Goal: Task Accomplishment & Management: Use online tool/utility

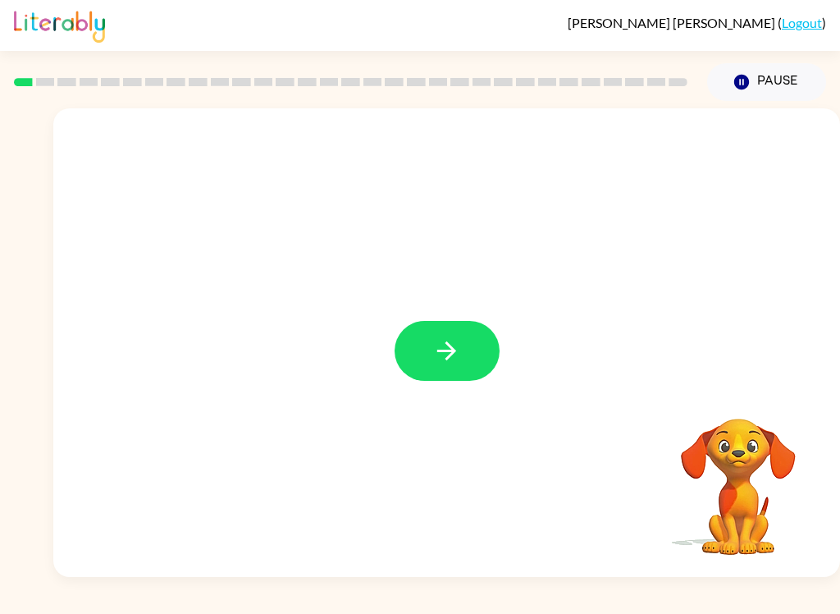
click at [480, 341] on button "button" at bounding box center [447, 351] width 105 height 60
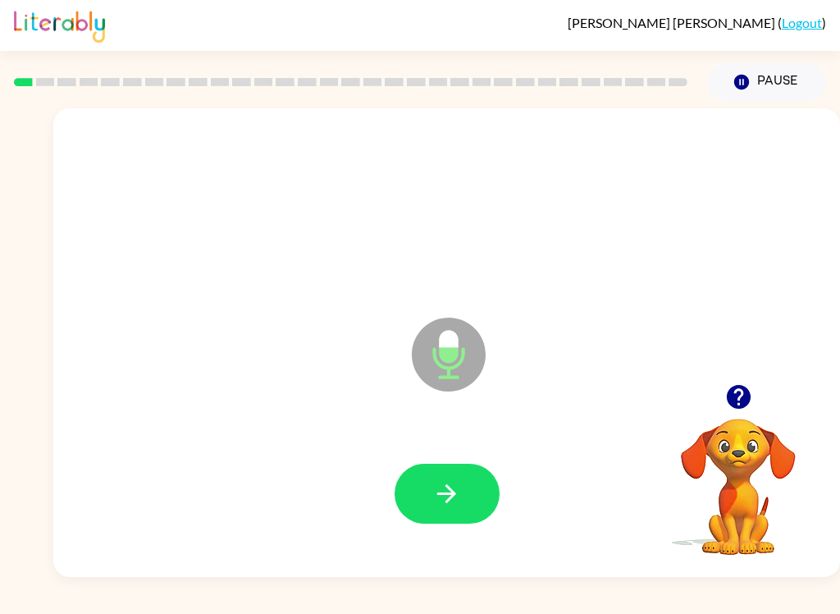
click at [742, 71] on button "Pause Pause" at bounding box center [766, 82] width 119 height 38
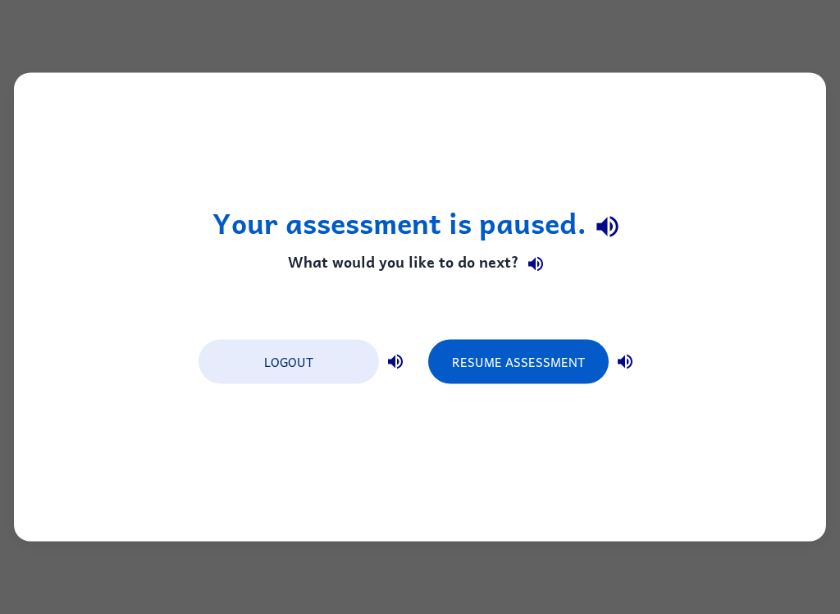
click at [562, 368] on button "Resume Assessment" at bounding box center [518, 362] width 180 height 44
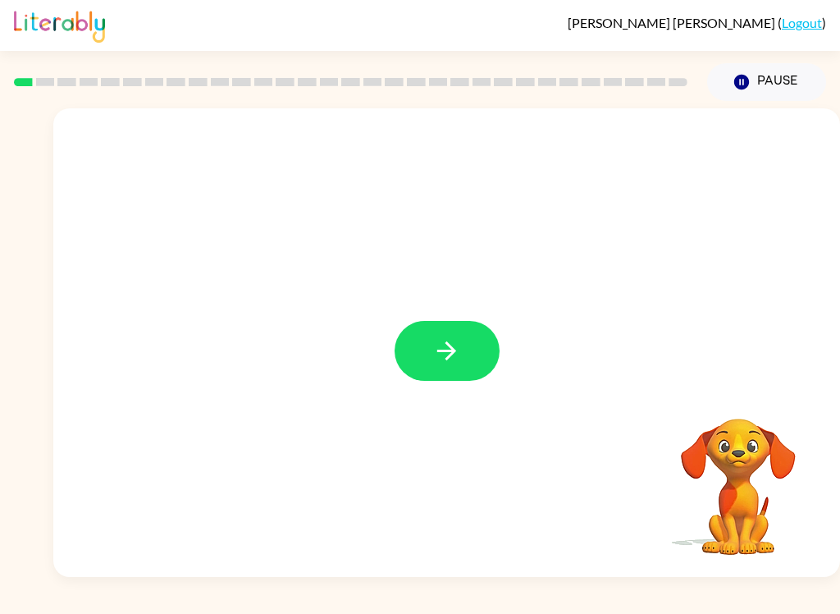
click at [436, 373] on button "button" at bounding box center [447, 351] width 105 height 60
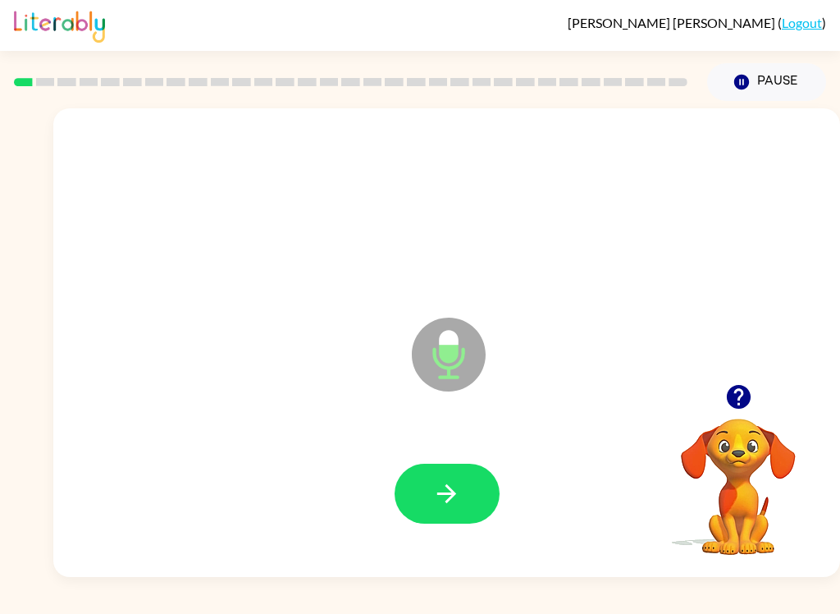
click at [486, 495] on button "button" at bounding box center [447, 493] width 105 height 60
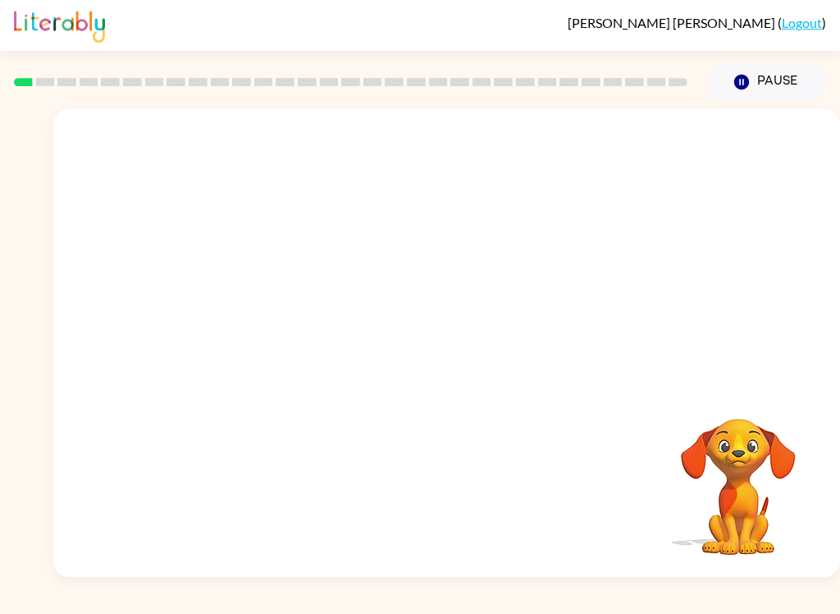
click at [818, 348] on div at bounding box center [446, 246] width 787 height 276
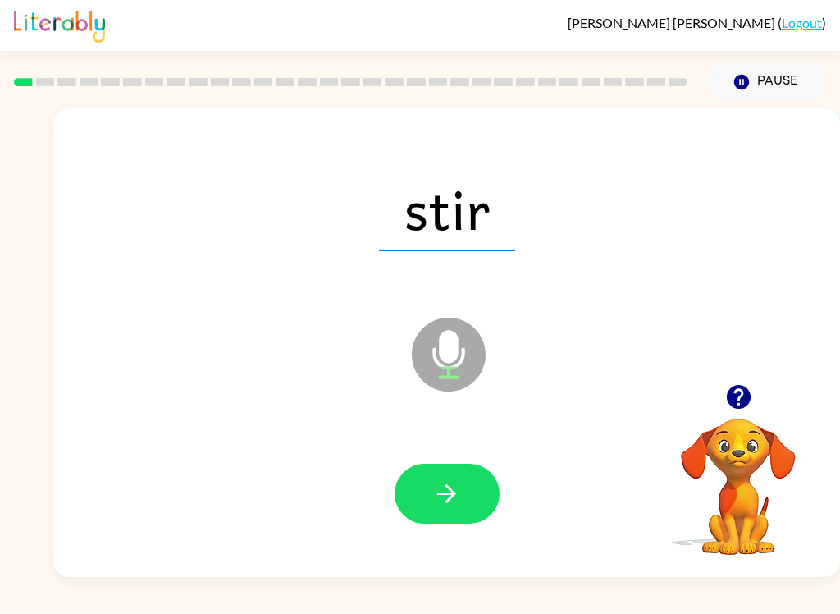
click at [477, 521] on button "button" at bounding box center [447, 493] width 105 height 60
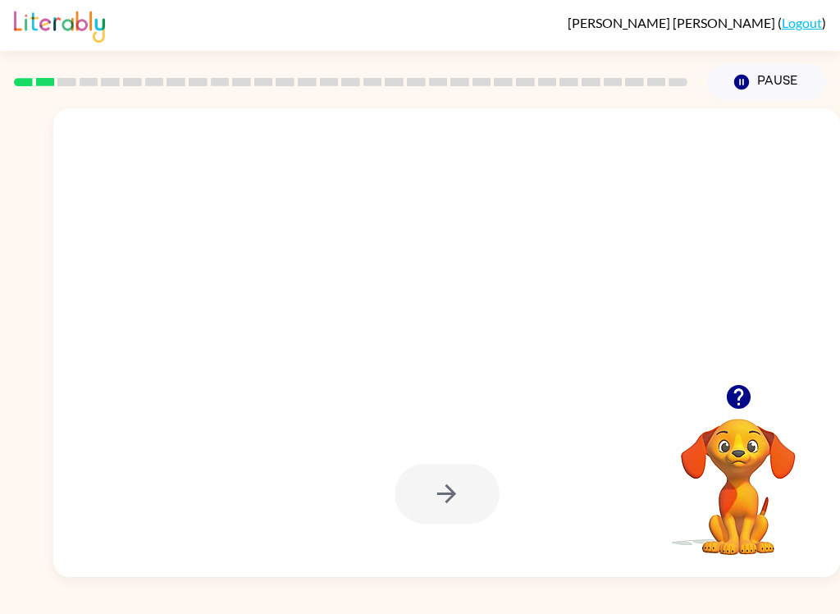
click at [447, 236] on div at bounding box center [447, 208] width 754 height 135
click at [447, 235] on div at bounding box center [447, 208] width 754 height 135
click at [737, 396] on icon "button" at bounding box center [738, 397] width 24 height 24
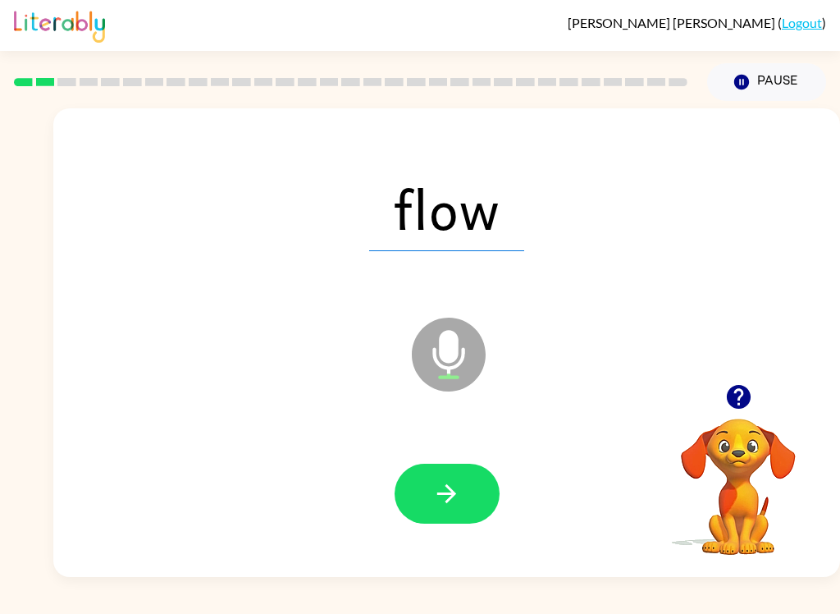
click at [476, 519] on button "button" at bounding box center [447, 493] width 105 height 60
click at [421, 486] on button "button" at bounding box center [447, 493] width 105 height 60
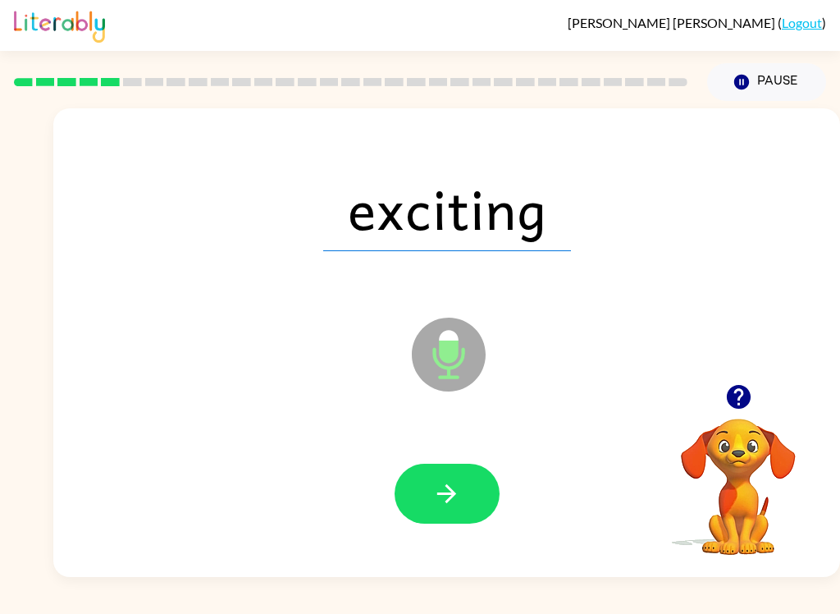
click at [449, 522] on button "button" at bounding box center [447, 493] width 105 height 60
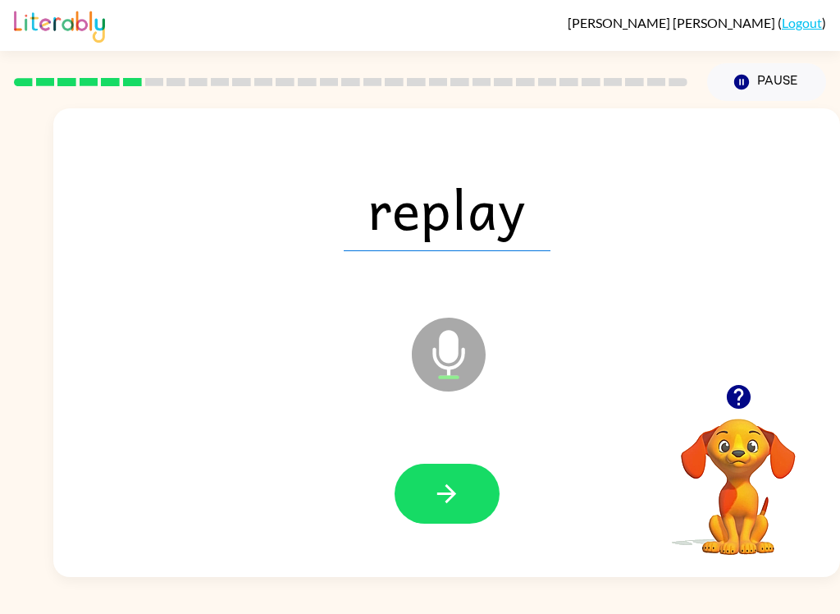
click at [422, 500] on button "button" at bounding box center [447, 493] width 105 height 60
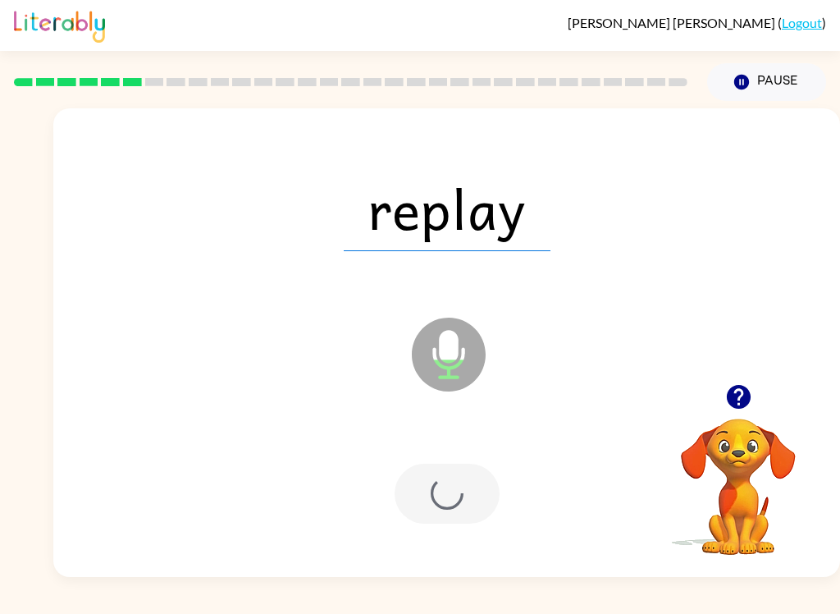
click at [422, 500] on div at bounding box center [447, 493] width 105 height 60
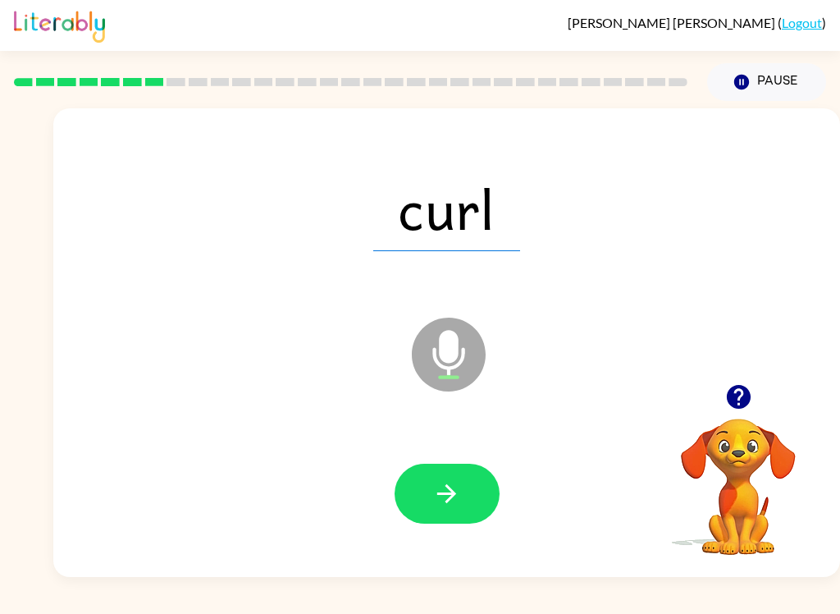
click at [459, 464] on button "button" at bounding box center [447, 493] width 105 height 60
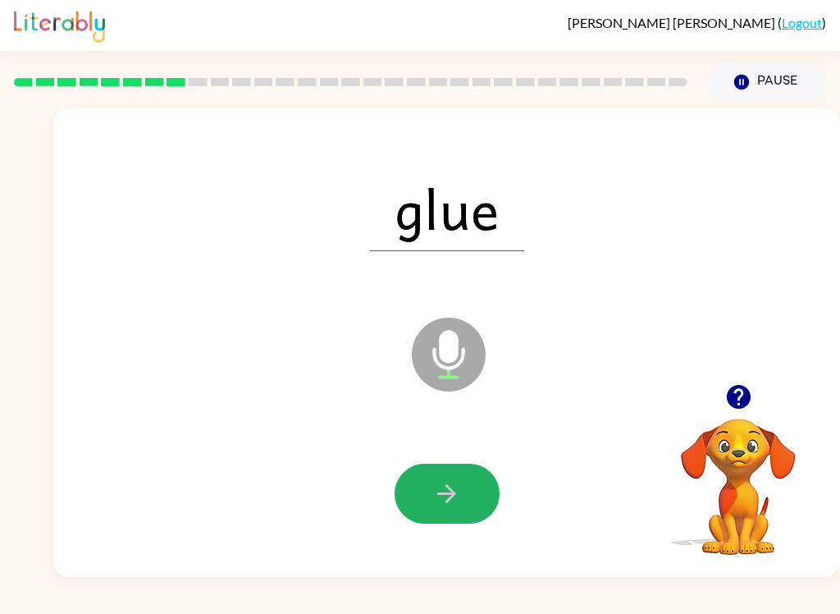
click at [456, 508] on icon "button" at bounding box center [446, 493] width 29 height 29
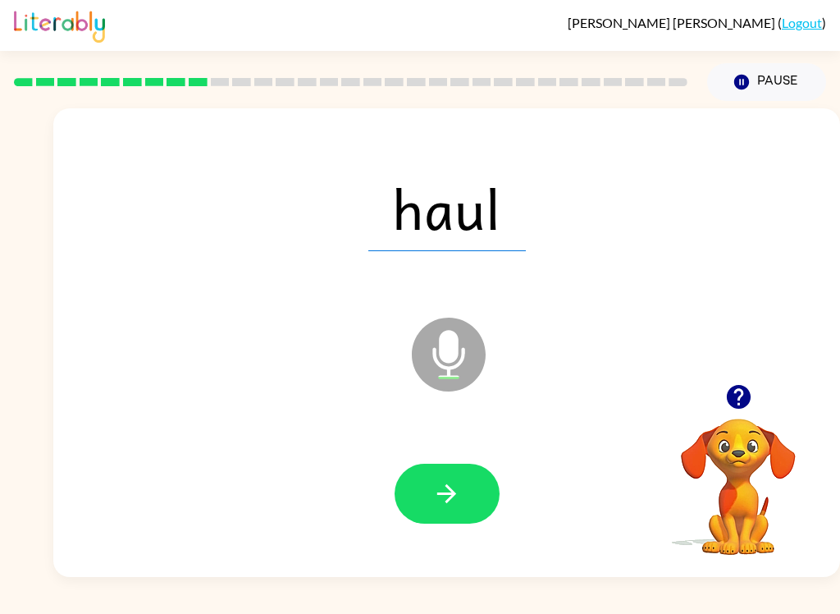
click at [421, 485] on button "button" at bounding box center [447, 493] width 105 height 60
click at [431, 482] on button "button" at bounding box center [447, 493] width 105 height 60
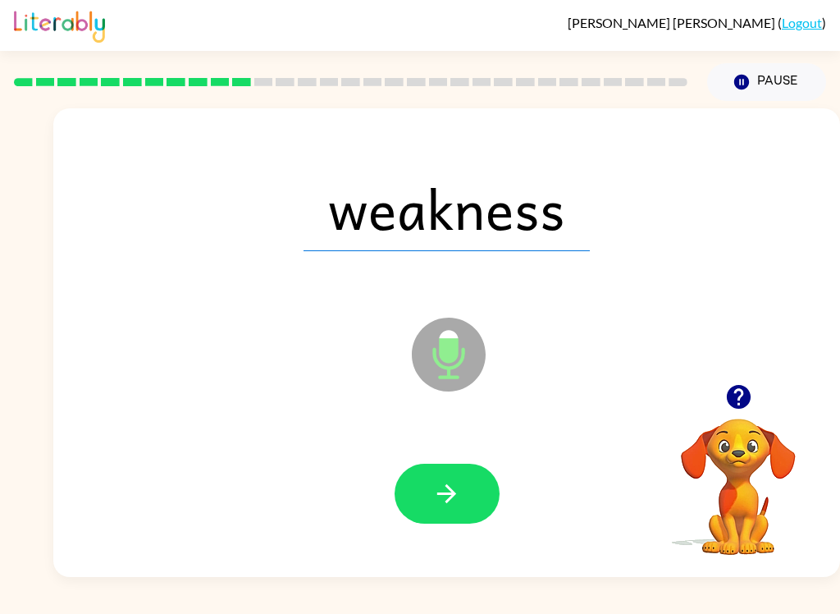
click at [444, 492] on icon "button" at bounding box center [446, 493] width 29 height 29
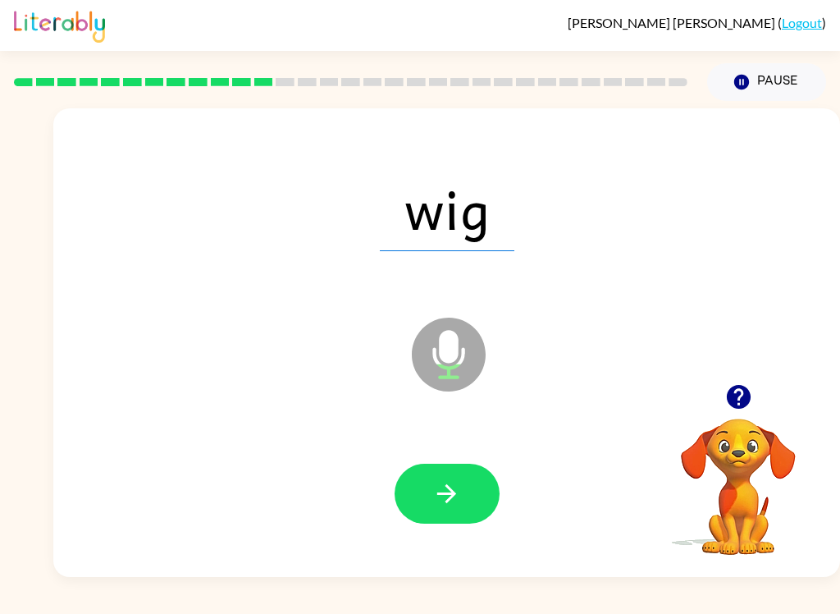
click at [454, 518] on button "button" at bounding box center [447, 493] width 105 height 60
click at [472, 510] on button "button" at bounding box center [447, 493] width 105 height 60
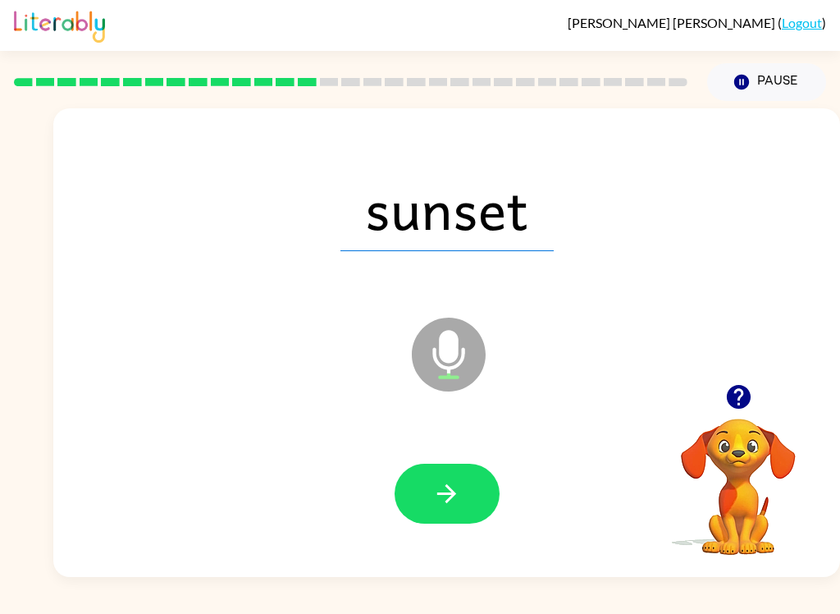
click at [461, 495] on button "button" at bounding box center [447, 493] width 105 height 60
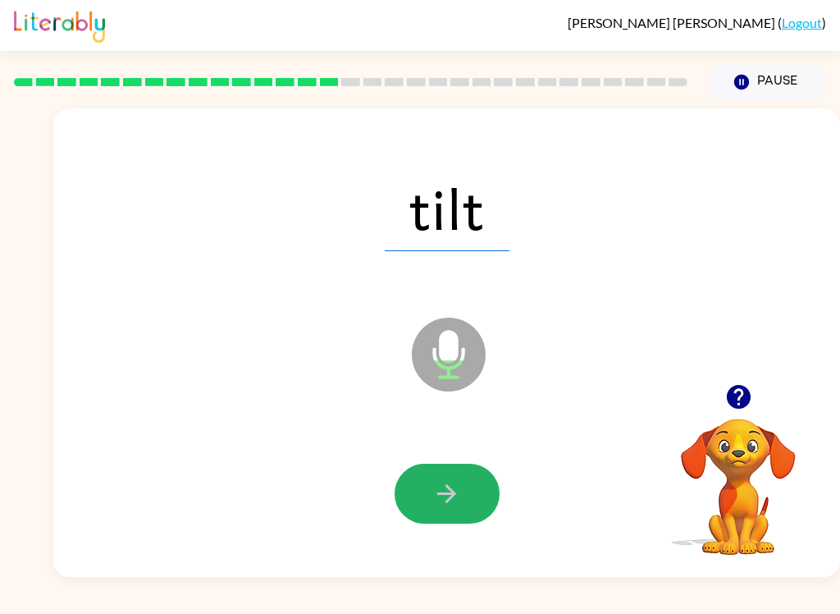
click at [461, 499] on button "button" at bounding box center [447, 493] width 105 height 60
click at [444, 488] on icon "button" at bounding box center [446, 493] width 29 height 29
click at [453, 512] on button "button" at bounding box center [447, 493] width 105 height 60
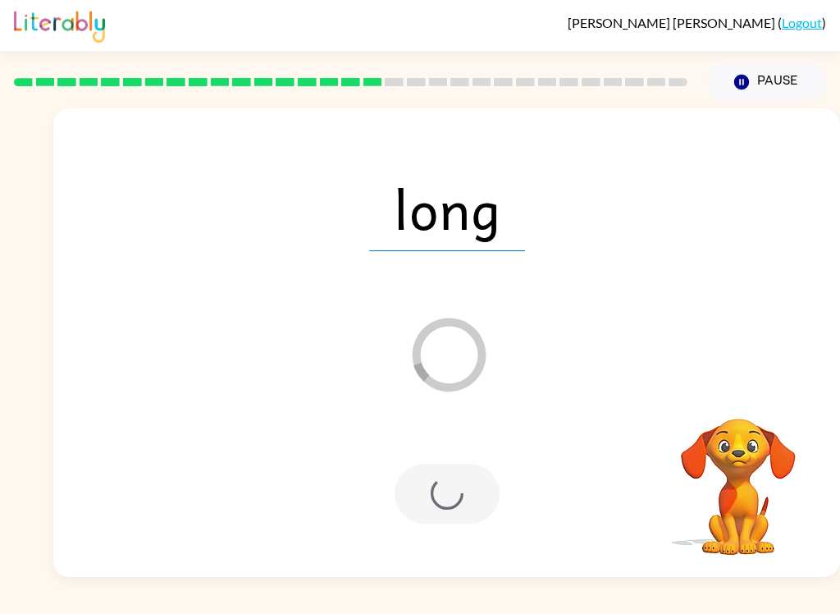
click at [427, 482] on div at bounding box center [447, 493] width 105 height 60
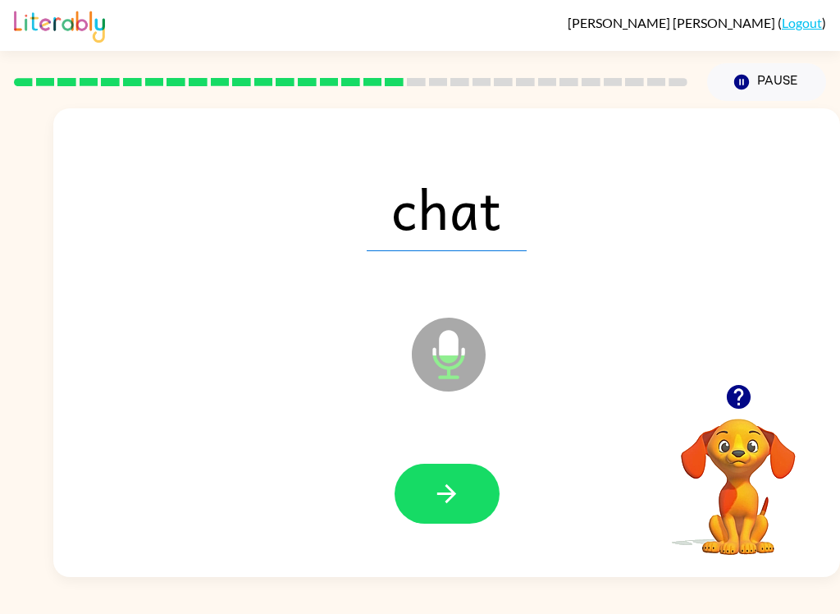
click at [463, 505] on button "button" at bounding box center [447, 493] width 105 height 60
click at [434, 480] on icon "button" at bounding box center [446, 493] width 29 height 29
click at [474, 511] on button "button" at bounding box center [447, 493] width 105 height 60
click at [749, 77] on icon "Pause" at bounding box center [742, 82] width 18 height 18
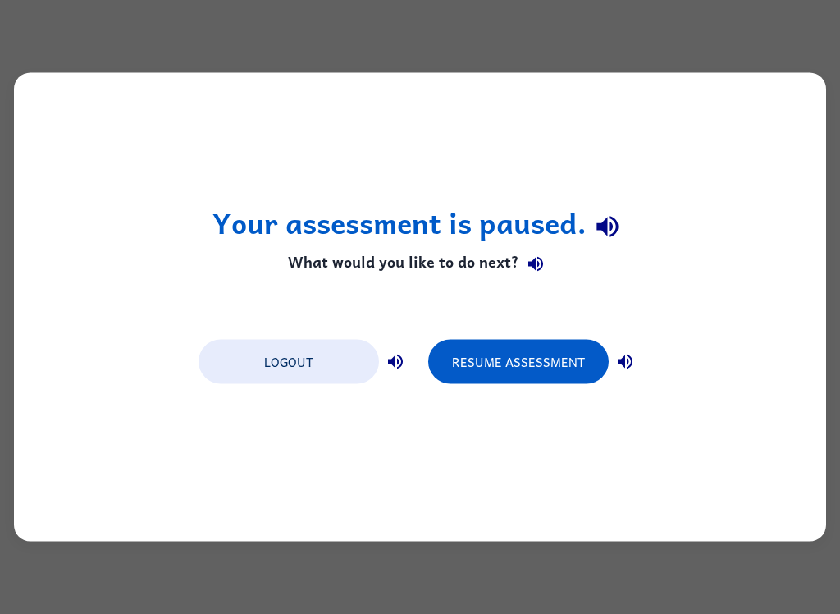
click at [520, 363] on button "Resume Assessment" at bounding box center [518, 362] width 180 height 44
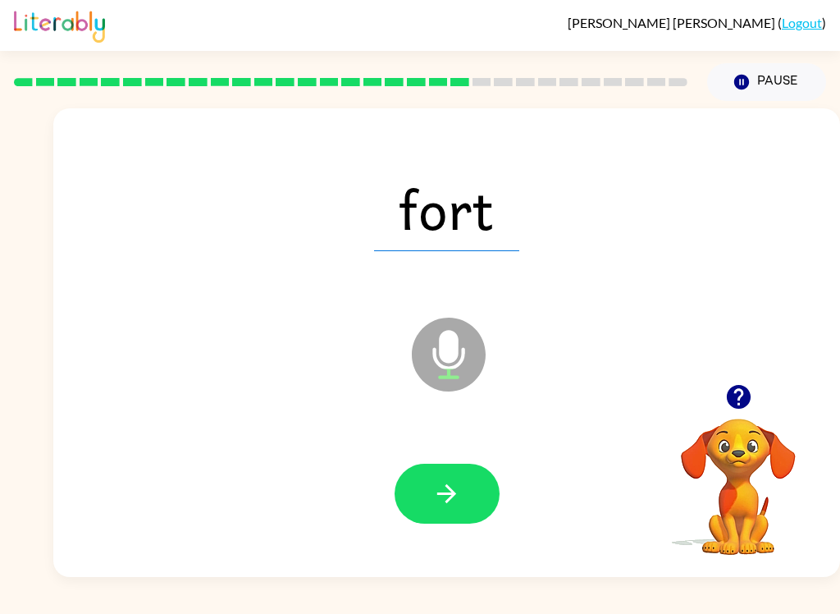
click at [432, 490] on button "button" at bounding box center [447, 493] width 105 height 60
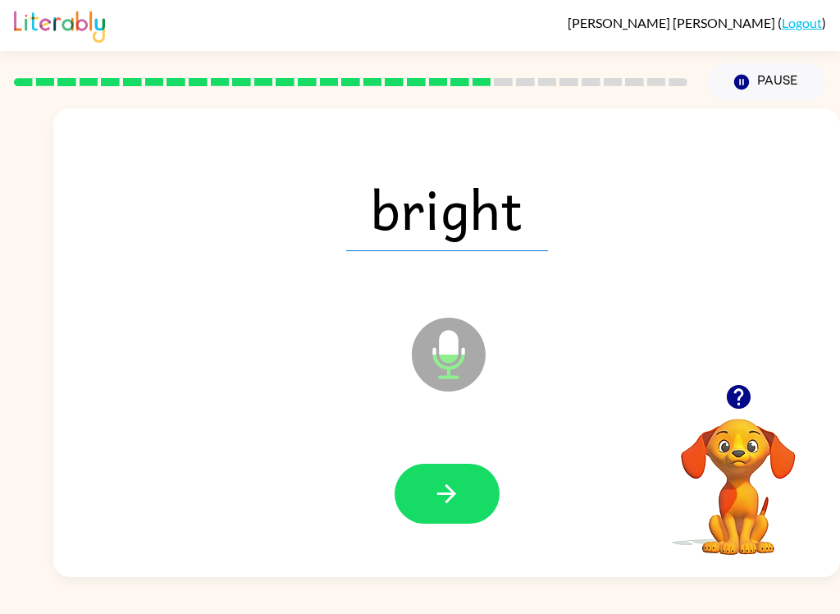
click at [454, 486] on icon "button" at bounding box center [446, 493] width 29 height 29
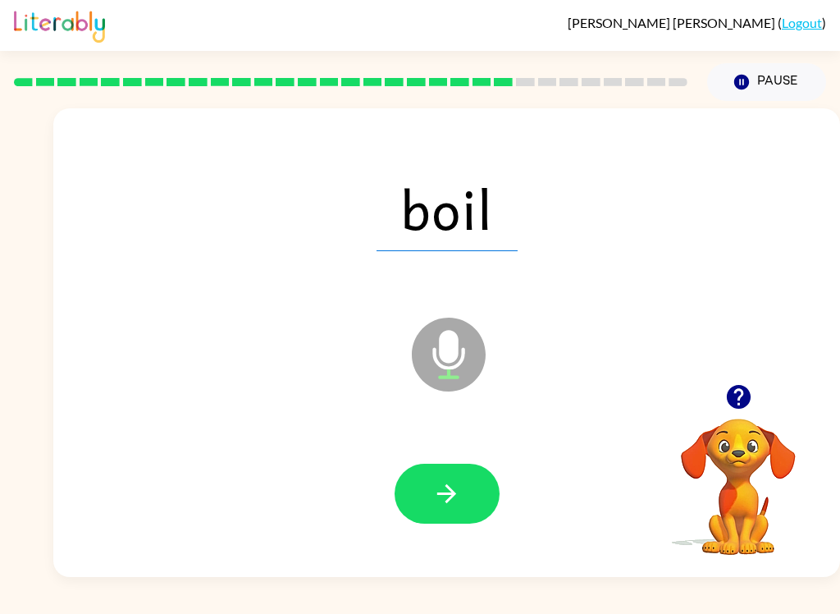
click at [458, 468] on button "button" at bounding box center [447, 493] width 105 height 60
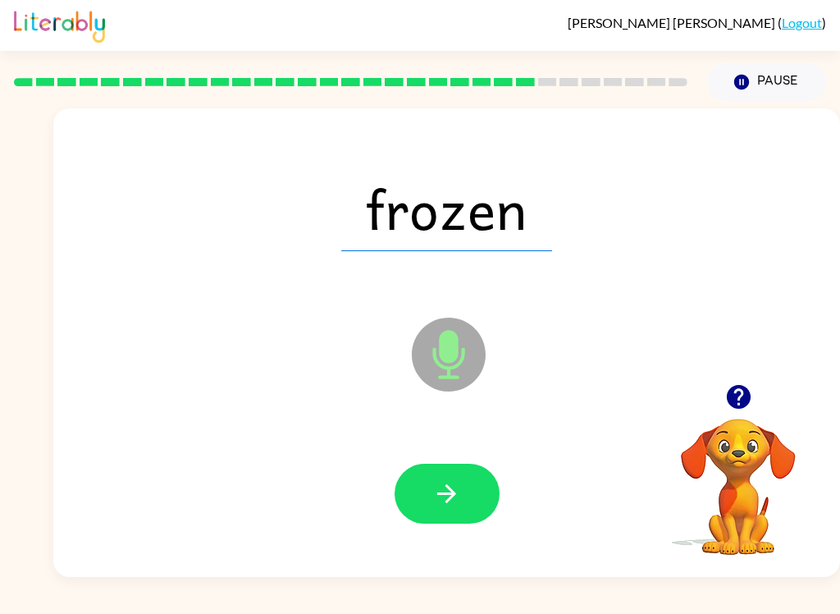
click at [444, 498] on icon "button" at bounding box center [446, 493] width 29 height 29
click at [467, 521] on button "button" at bounding box center [447, 493] width 105 height 60
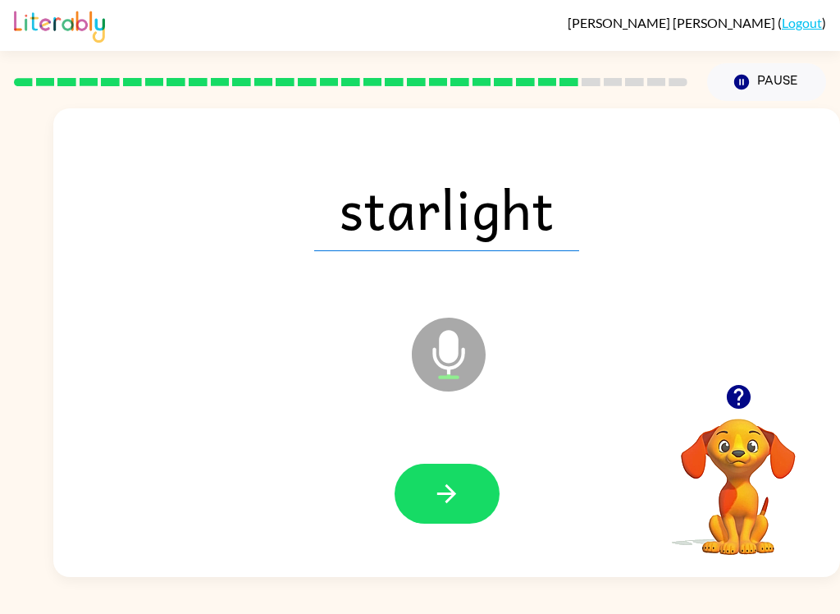
click at [485, 486] on button "button" at bounding box center [447, 493] width 105 height 60
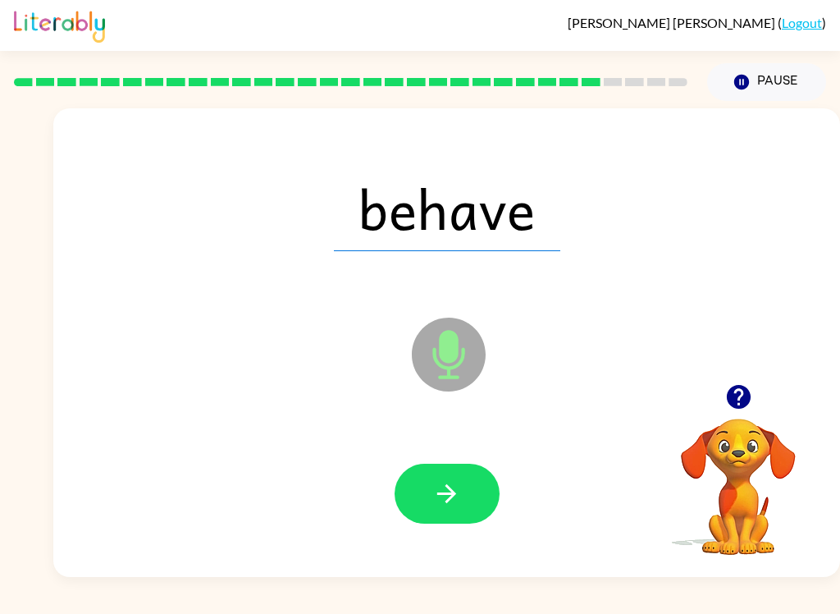
click at [479, 476] on button "button" at bounding box center [447, 493] width 105 height 60
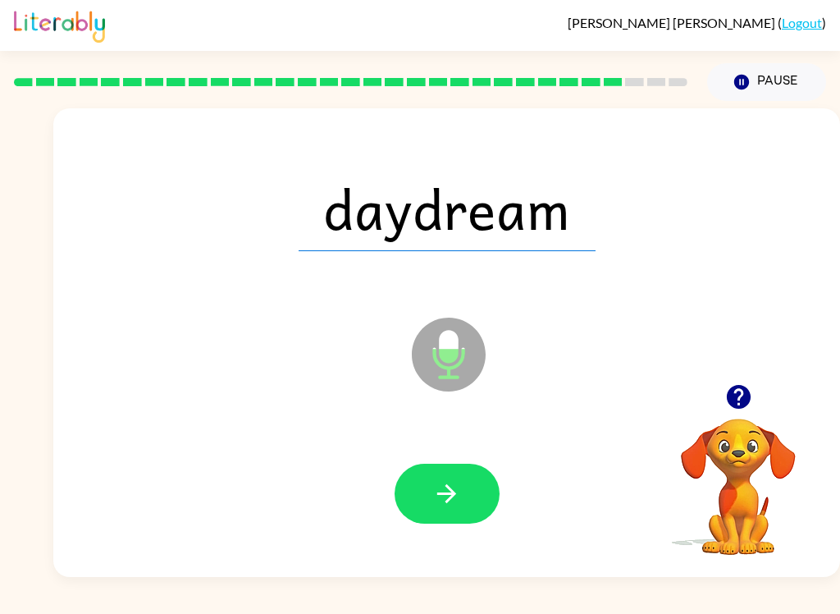
click at [477, 491] on button "button" at bounding box center [447, 493] width 105 height 60
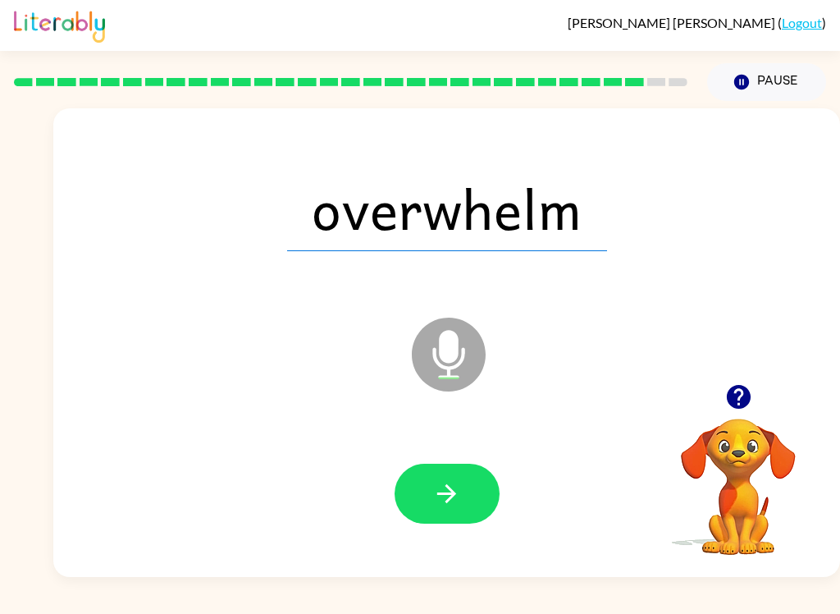
click at [433, 517] on button "button" at bounding box center [447, 493] width 105 height 60
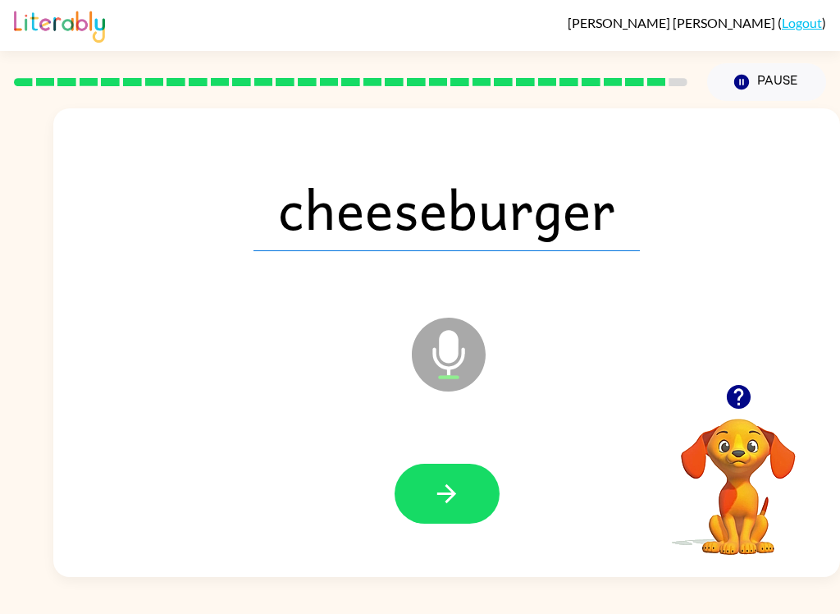
click at [452, 516] on button "button" at bounding box center [447, 493] width 105 height 60
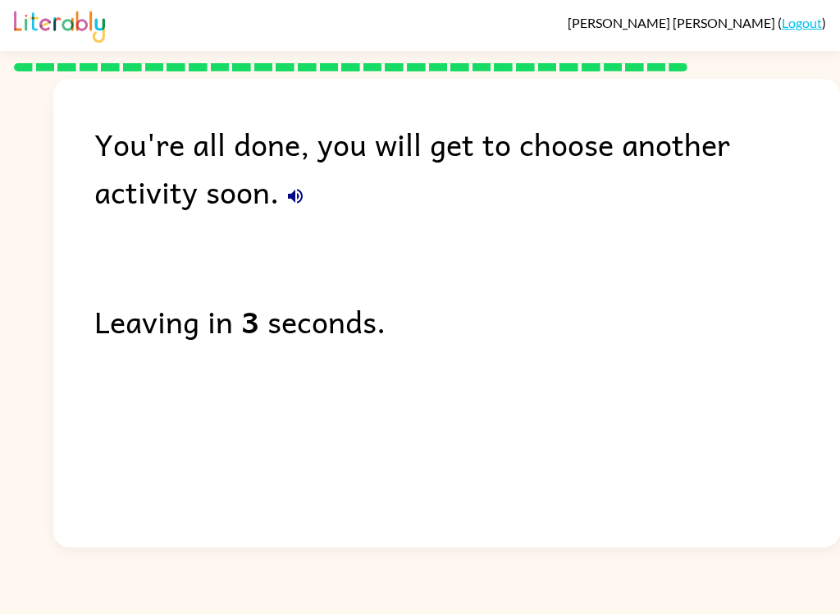
click at [279, 184] on button "button" at bounding box center [295, 196] width 33 height 33
